Goal: Task Accomplishment & Management: Use online tool/utility

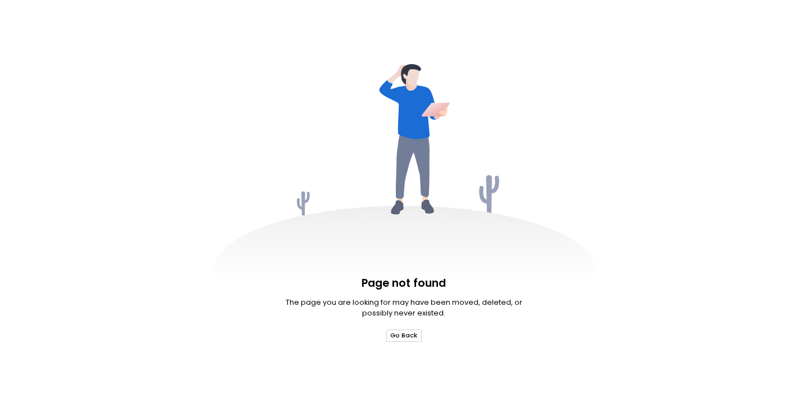
click at [407, 335] on button "Go Back" at bounding box center [404, 336] width 35 height 12
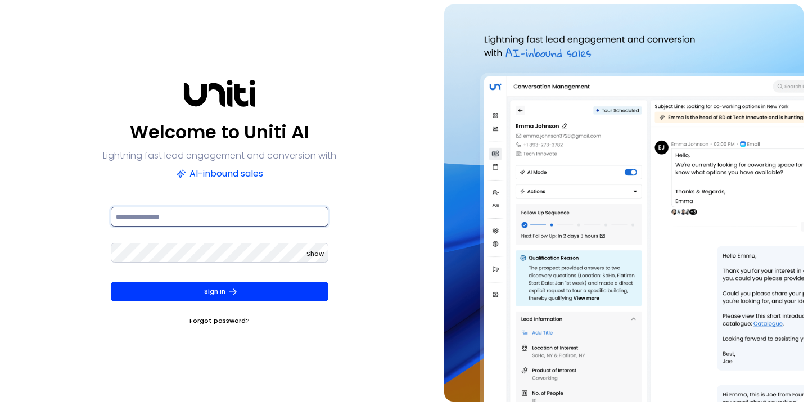
click at [244, 207] on input at bounding box center [220, 217] width 218 height 20
type input "**********"
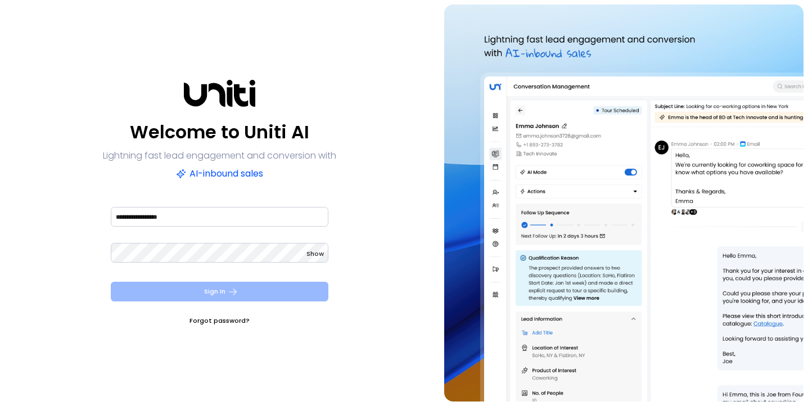
click at [256, 285] on button "Sign In" at bounding box center [220, 292] width 218 height 20
